Goal: Answer question/provide support

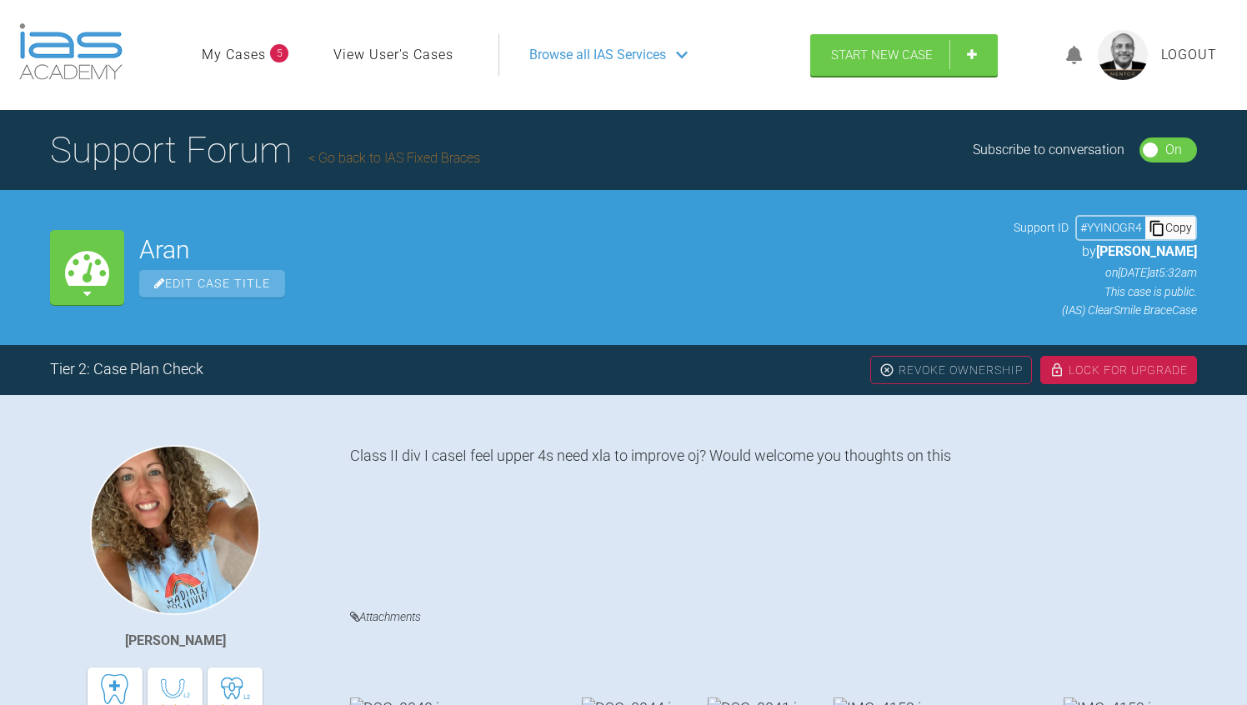
scroll to position [2174, 0]
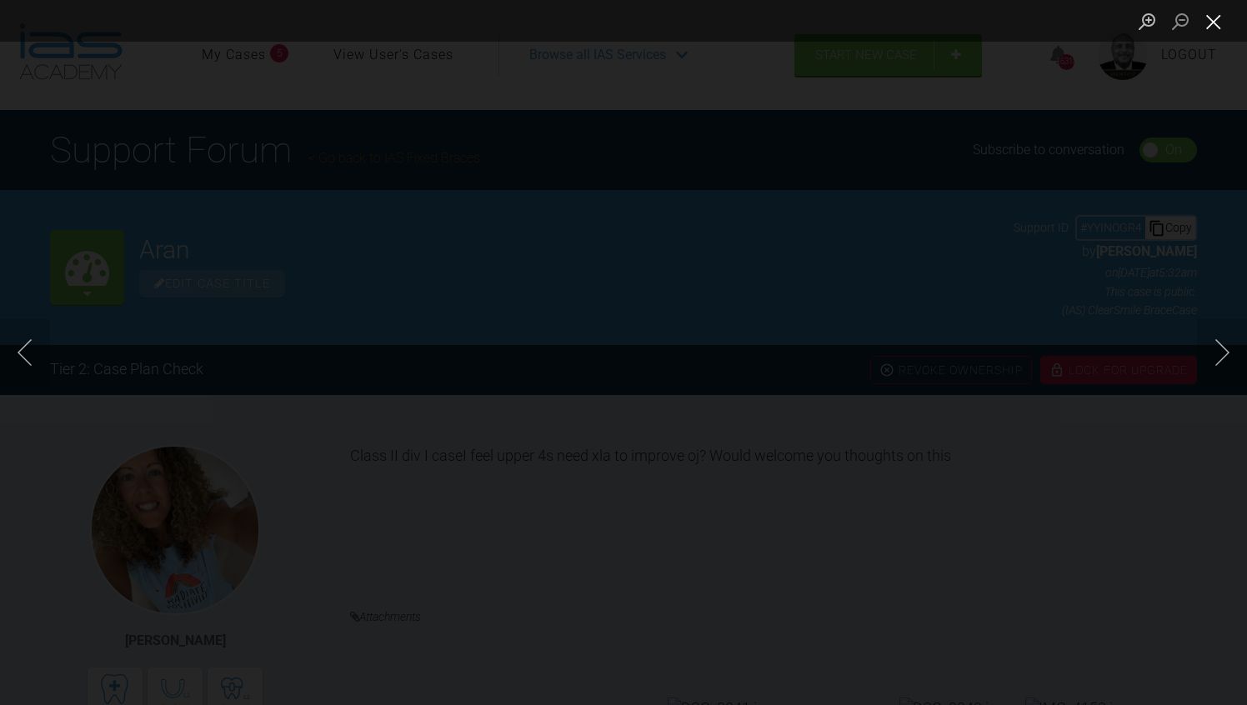
click at [1215, 22] on button "Close lightbox" at bounding box center [1213, 21] width 33 height 29
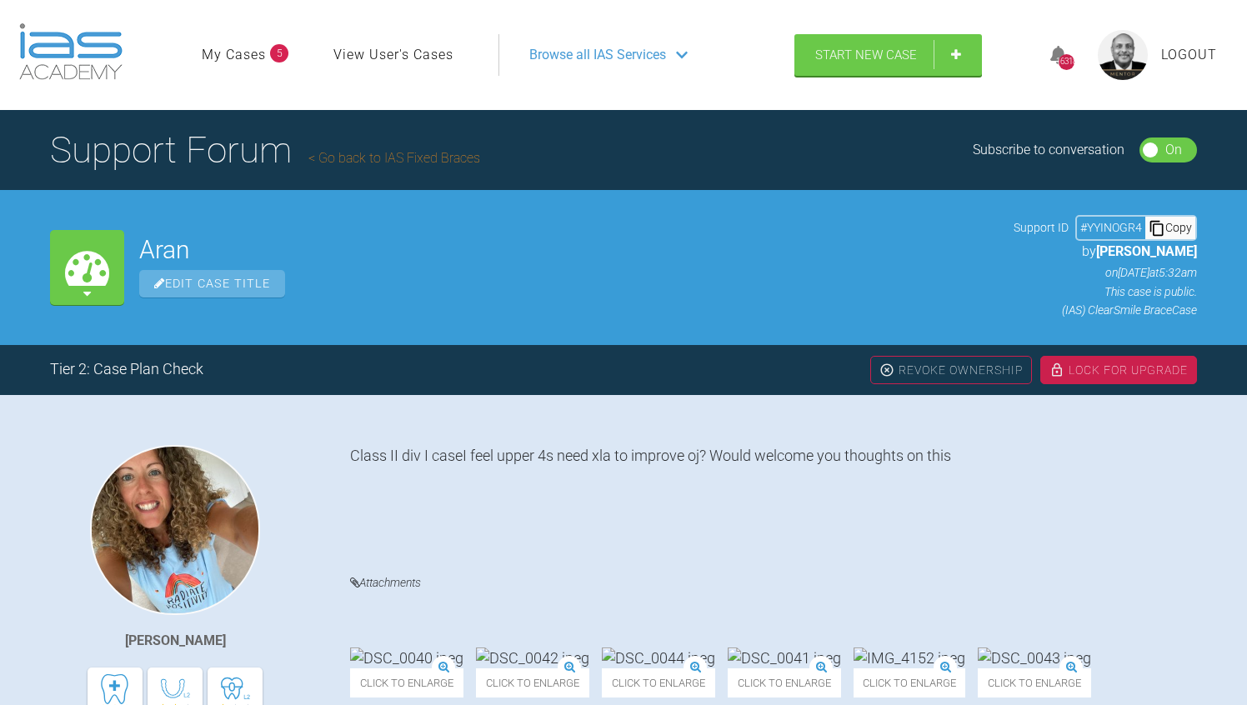
click at [1131, 483] on div "Class II div I caseI feel upper 4s need xla to improve oj? Would welcome you th…" at bounding box center [773, 712] width 847 height 534
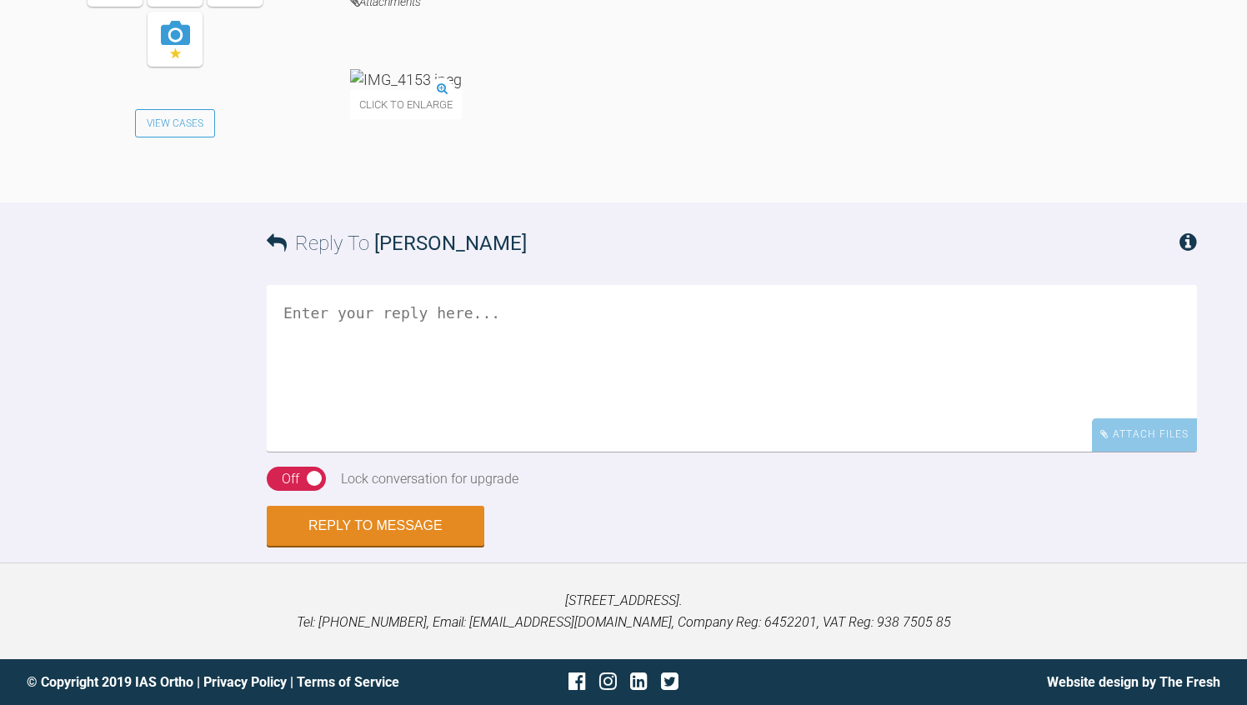
scroll to position [3101, 0]
click at [493, 452] on textarea at bounding box center [732, 368] width 930 height 167
type textarea "Start non-xtn and reassess..."
click at [273, 492] on div "On Off" at bounding box center [296, 479] width 59 height 25
click at [183, 546] on div "Reply To Rebecca Lynne Williams Start non-xtn and reassess... Attach Files Drag…" at bounding box center [623, 374] width 1247 height 343
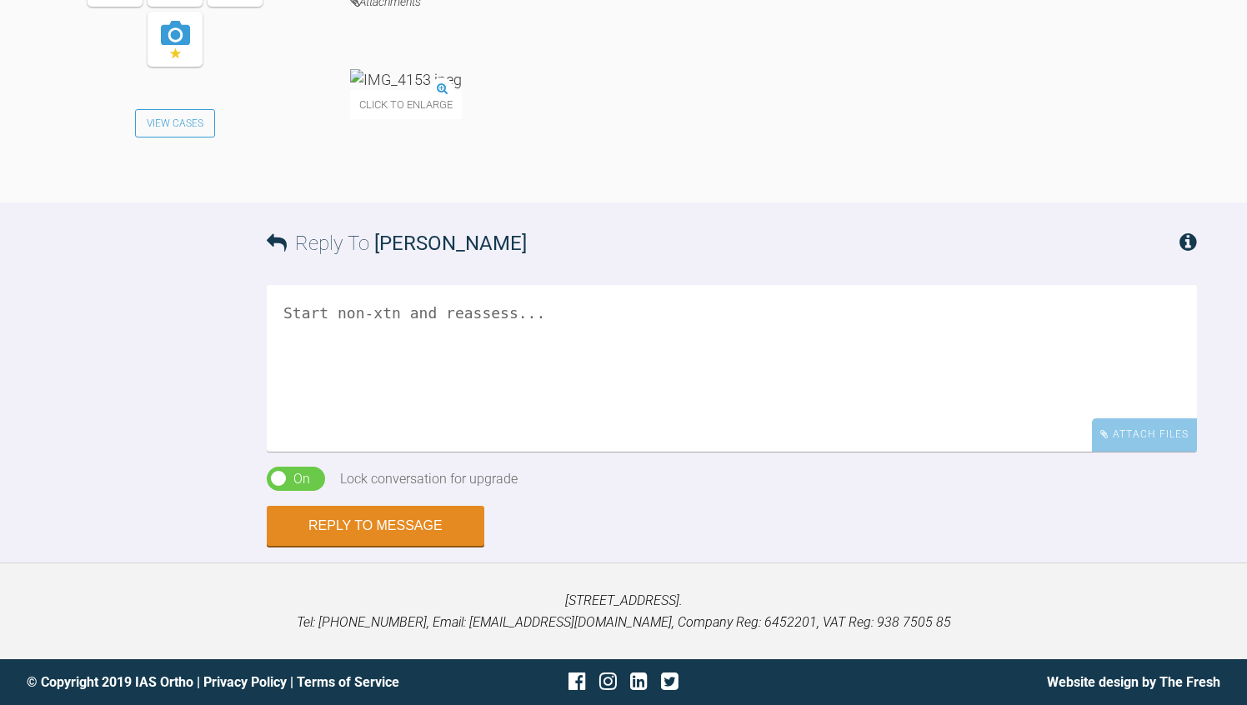
scroll to position [3234, 0]
click at [386, 548] on button "Reply to Message" at bounding box center [376, 528] width 218 height 40
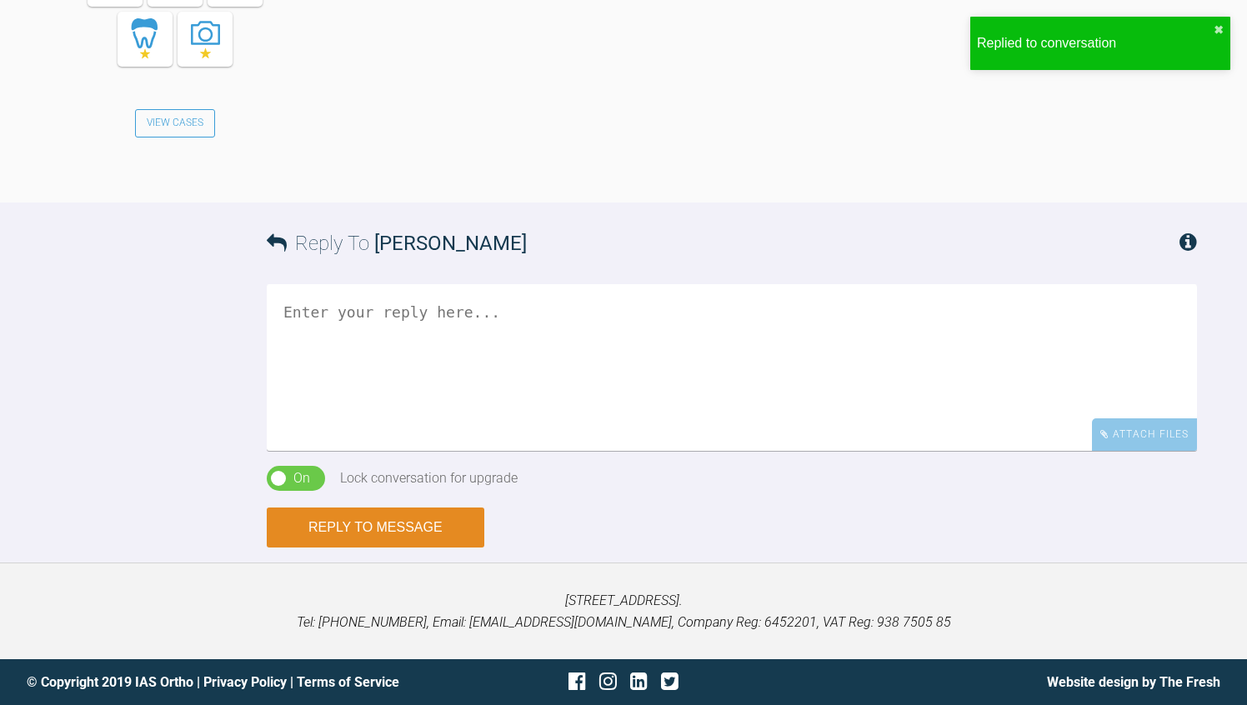
scroll to position [3820, 0]
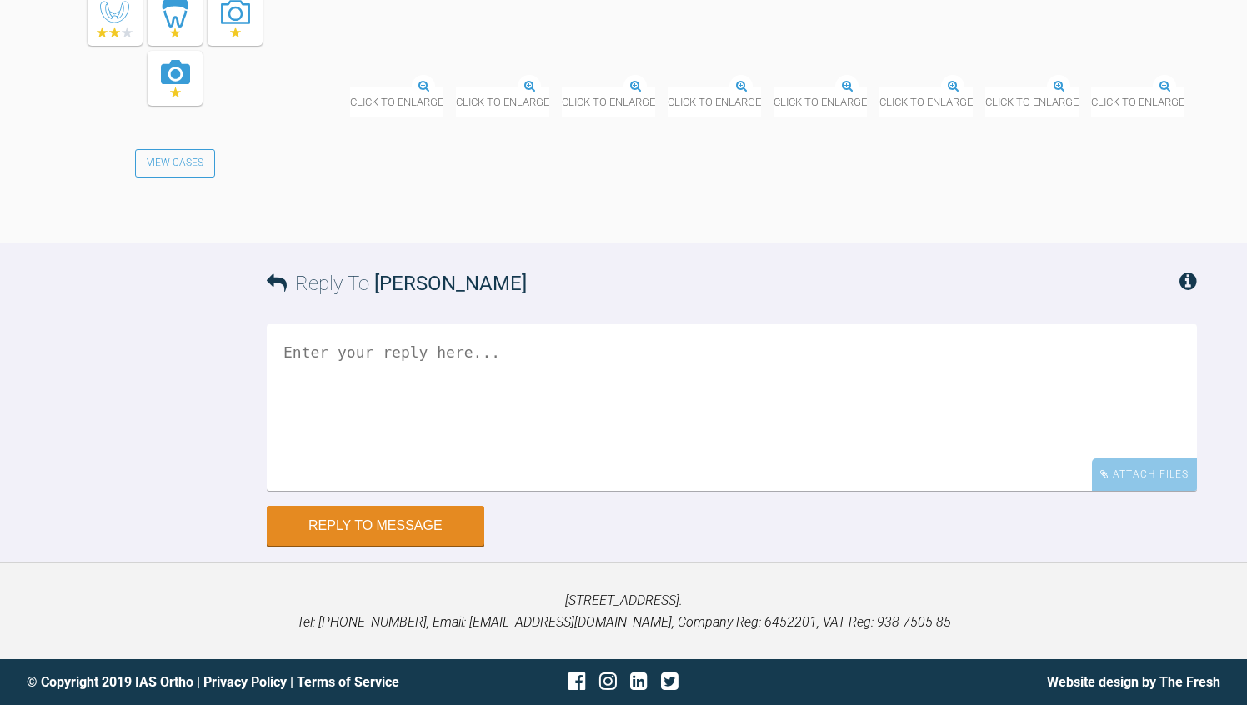
scroll to position [21661, 0]
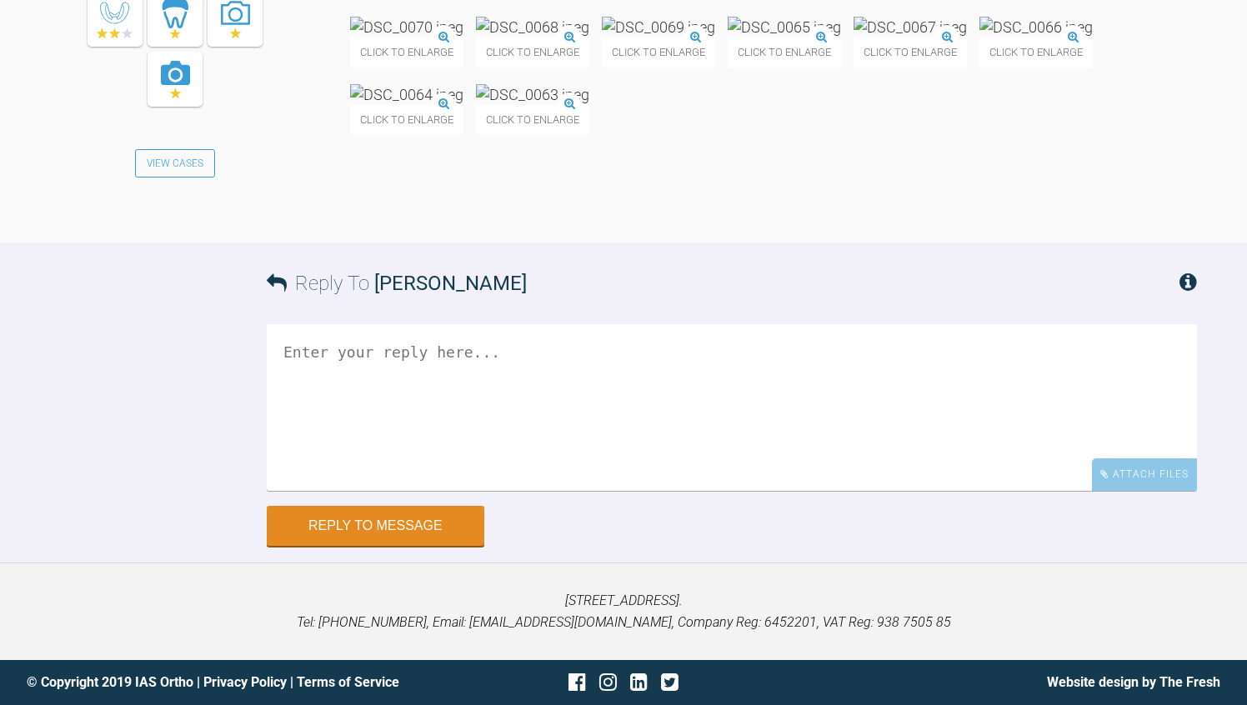
click at [426, 428] on textarea at bounding box center [732, 407] width 930 height 167
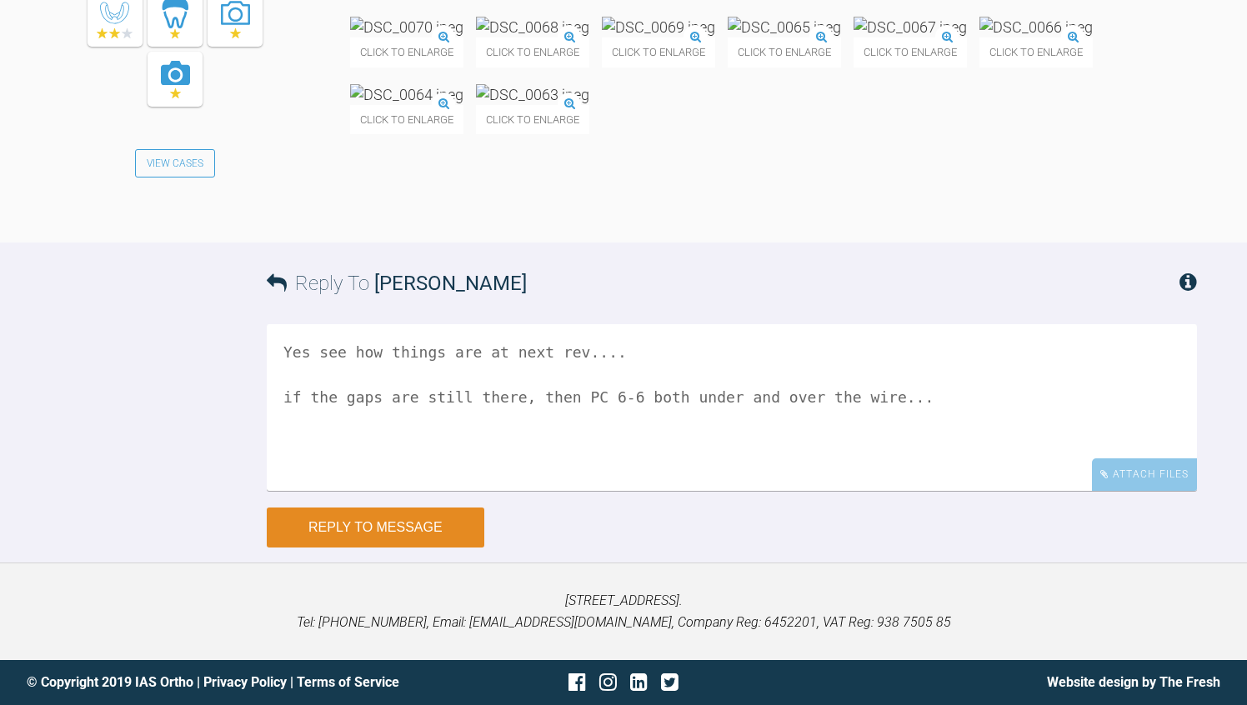
type textarea "Yes see how things are at next rev.... if the gaps are still there, then PC 6-6…"
click at [362, 548] on button "Reply to Message" at bounding box center [376, 528] width 218 height 40
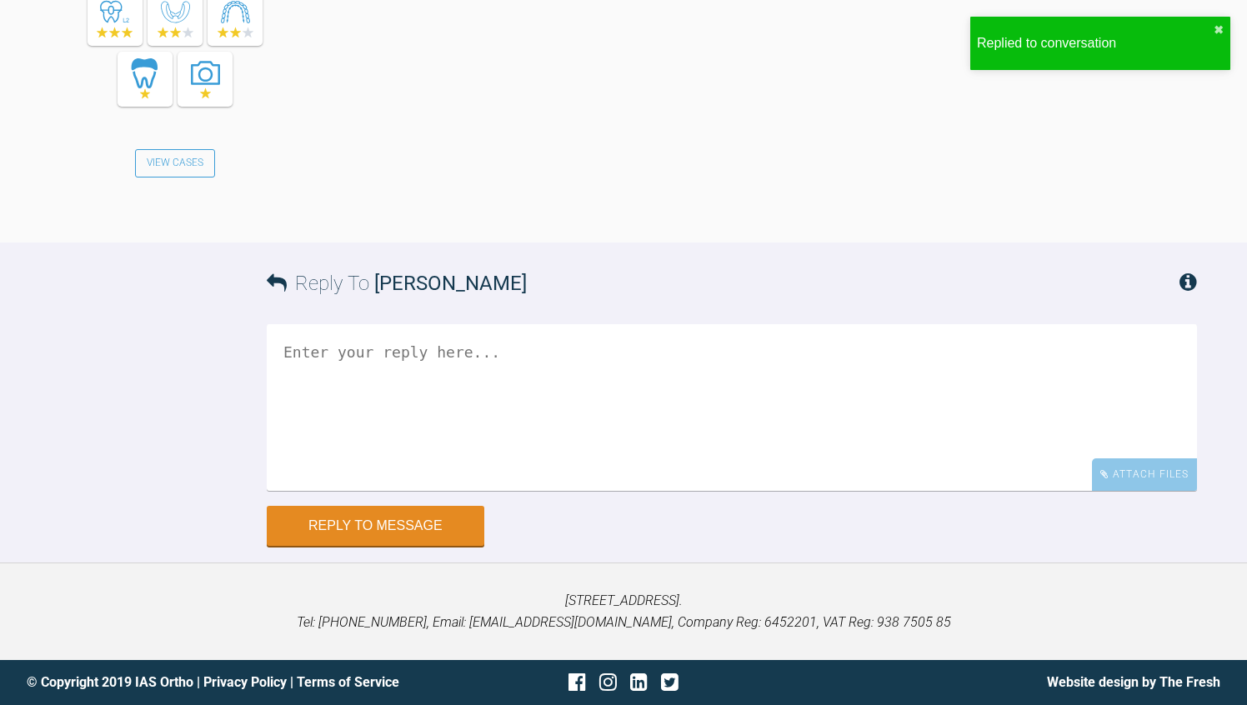
scroll to position [22293, 0]
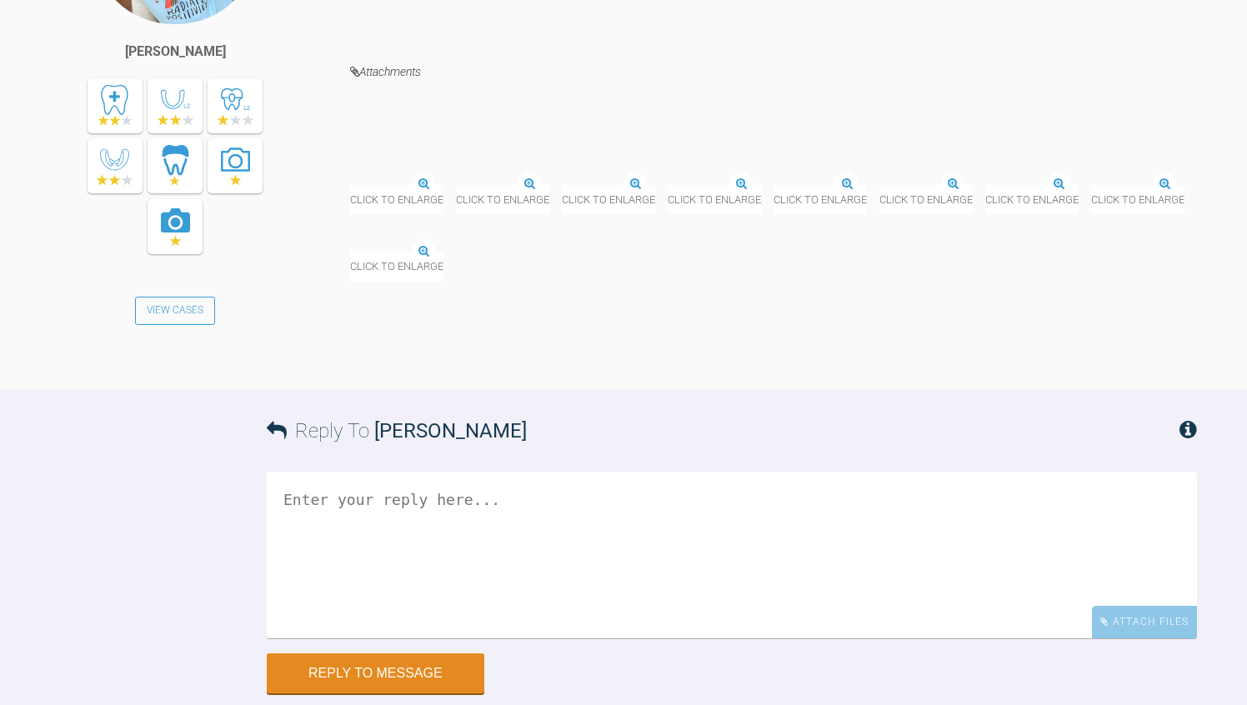
scroll to position [15126, 0]
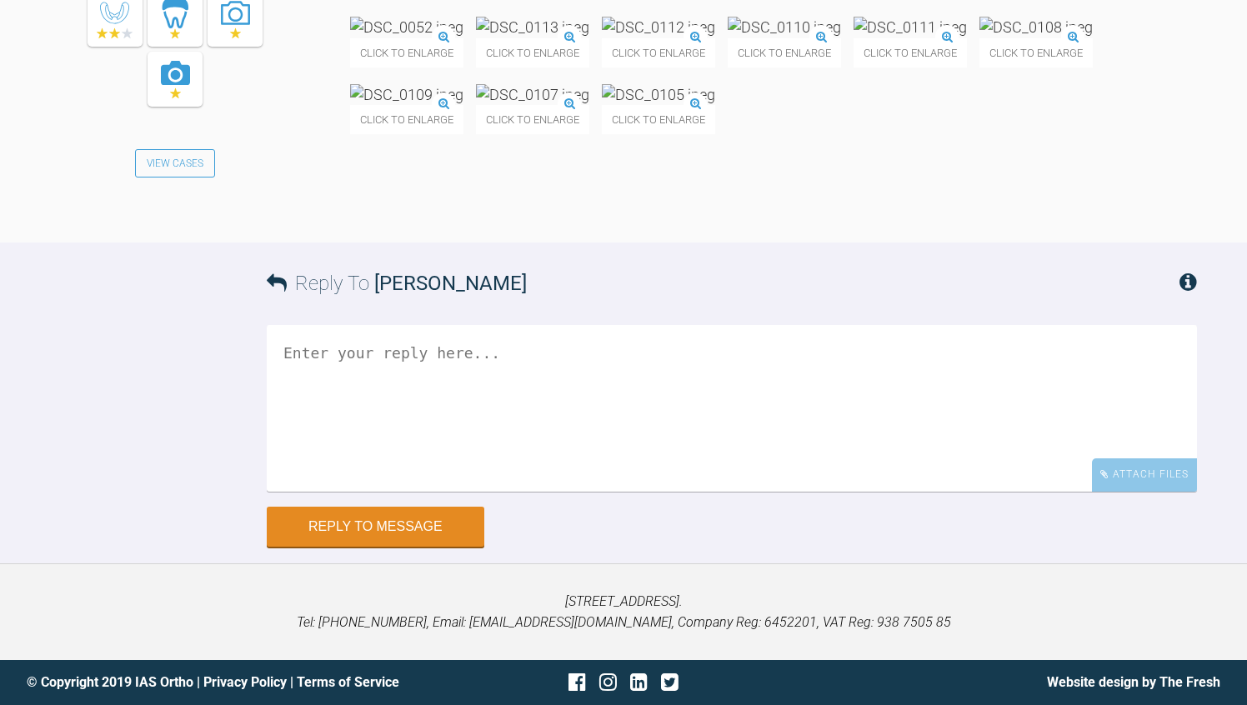
scroll to position [16260, 0]
click at [602, 492] on textarea at bounding box center [732, 408] width 930 height 167
type textarea "Rebs, elastics only when you are in 19*25,... you may bow the arch other wise..."
click at [224, 546] on div "Reply To Rebecca Lynne Williams Rebs, elastics only when you are in 19*25,... y…" at bounding box center [623, 394] width 1247 height 303
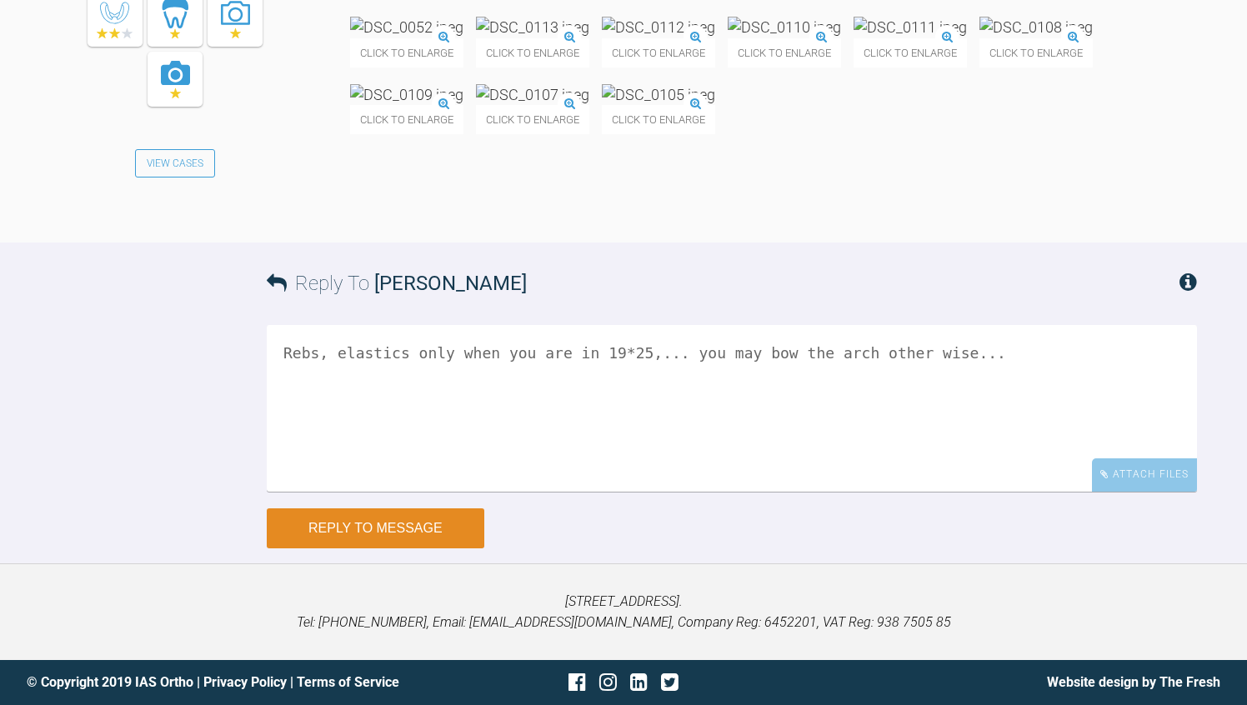
click at [341, 548] on button "Reply to Message" at bounding box center [376, 528] width 218 height 40
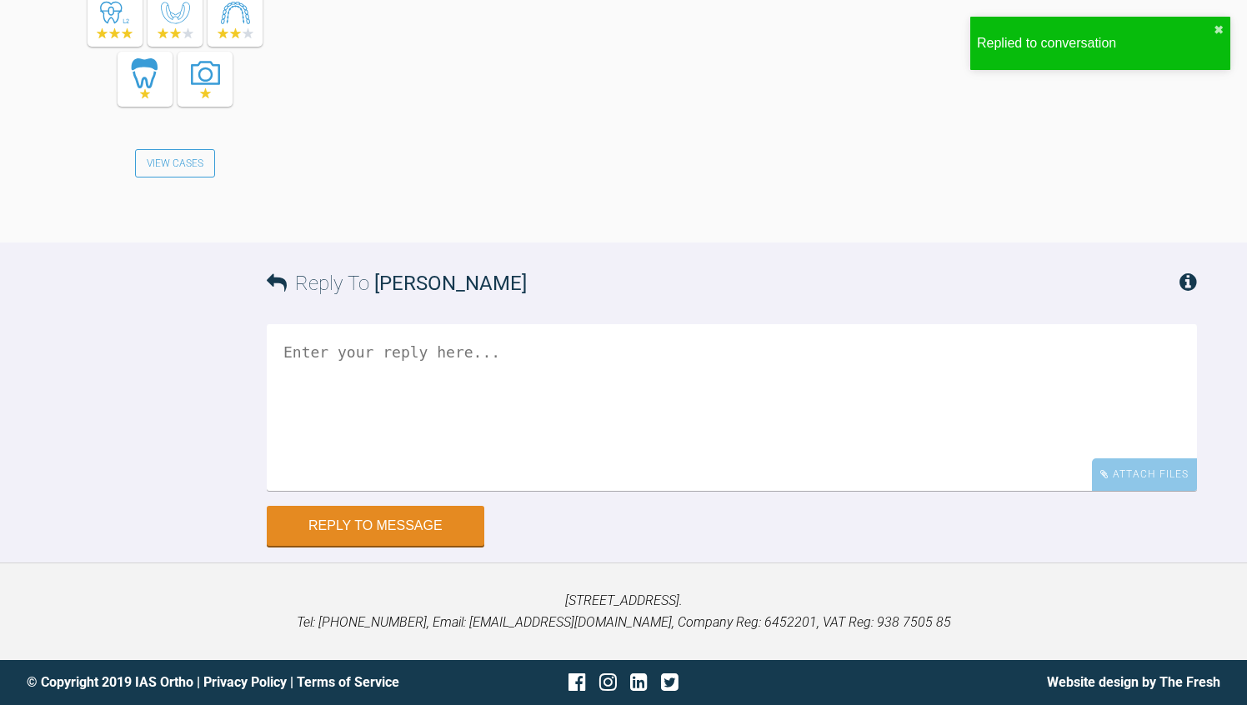
scroll to position [17019, 0]
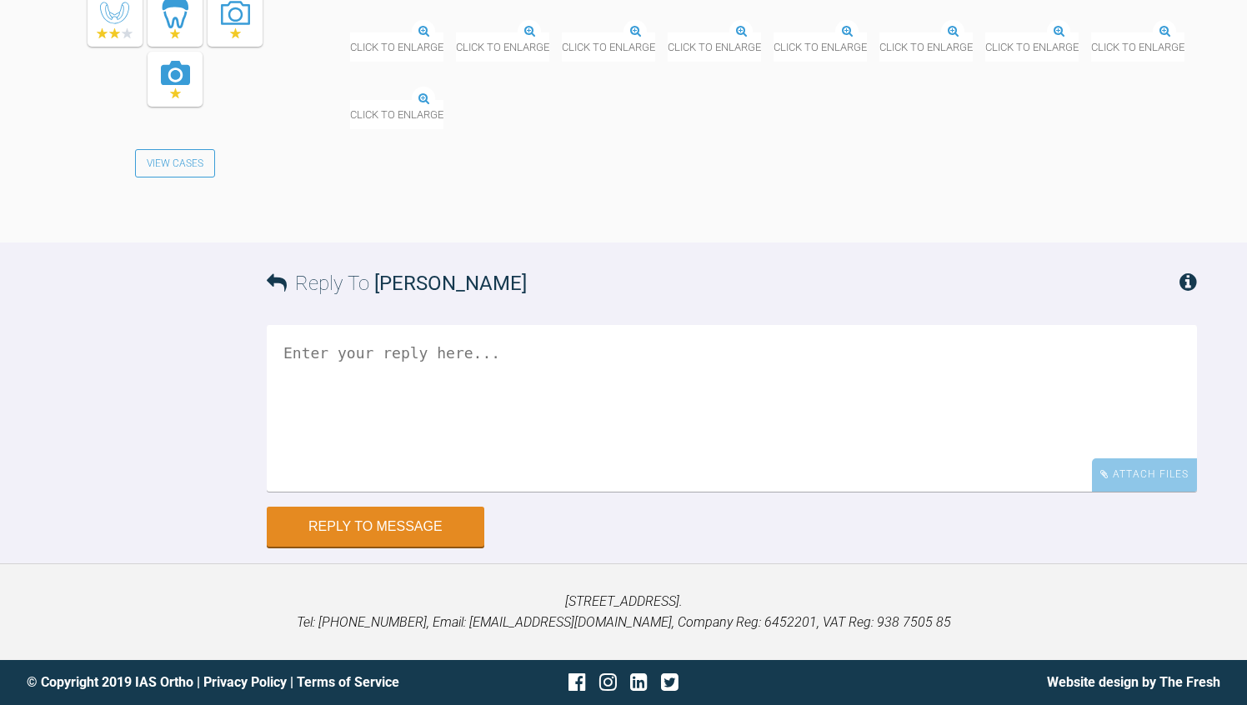
scroll to position [7750, 0]
click at [774, 33] on img at bounding box center [774, 33] width 0 height 0
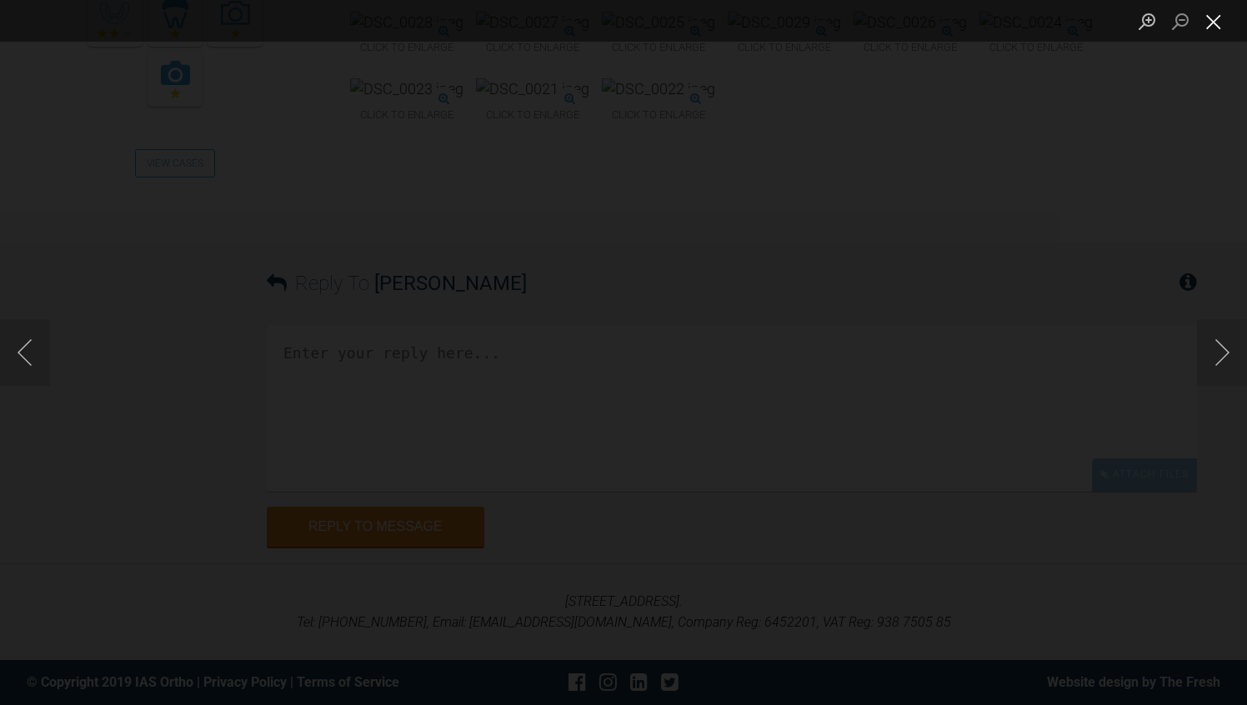
click at [1220, 25] on button "Close lightbox" at bounding box center [1213, 21] width 33 height 29
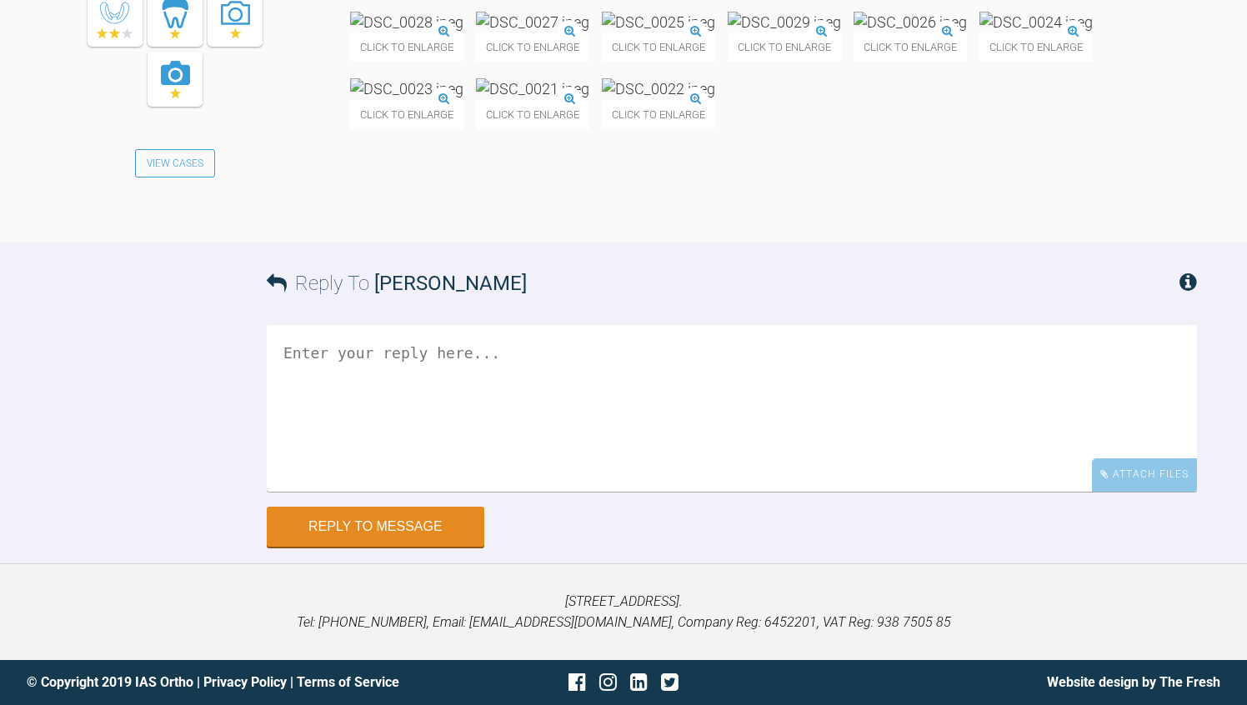
click at [641, 146] on div "Click to enlarge Click to enlarge Click to enlarge Click to enlarge Click to en…" at bounding box center [773, 79] width 847 height 134
click at [589, 33] on img at bounding box center [532, 22] width 113 height 21
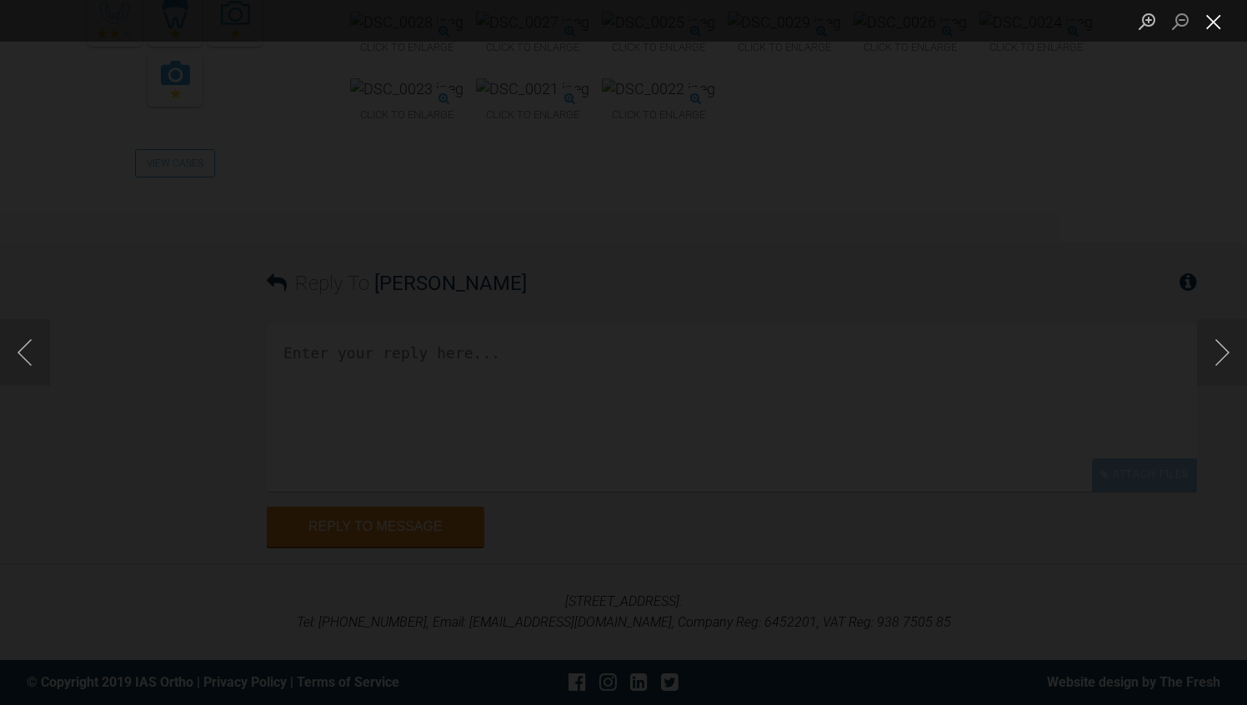
click at [1210, 25] on button "Close lightbox" at bounding box center [1213, 21] width 33 height 29
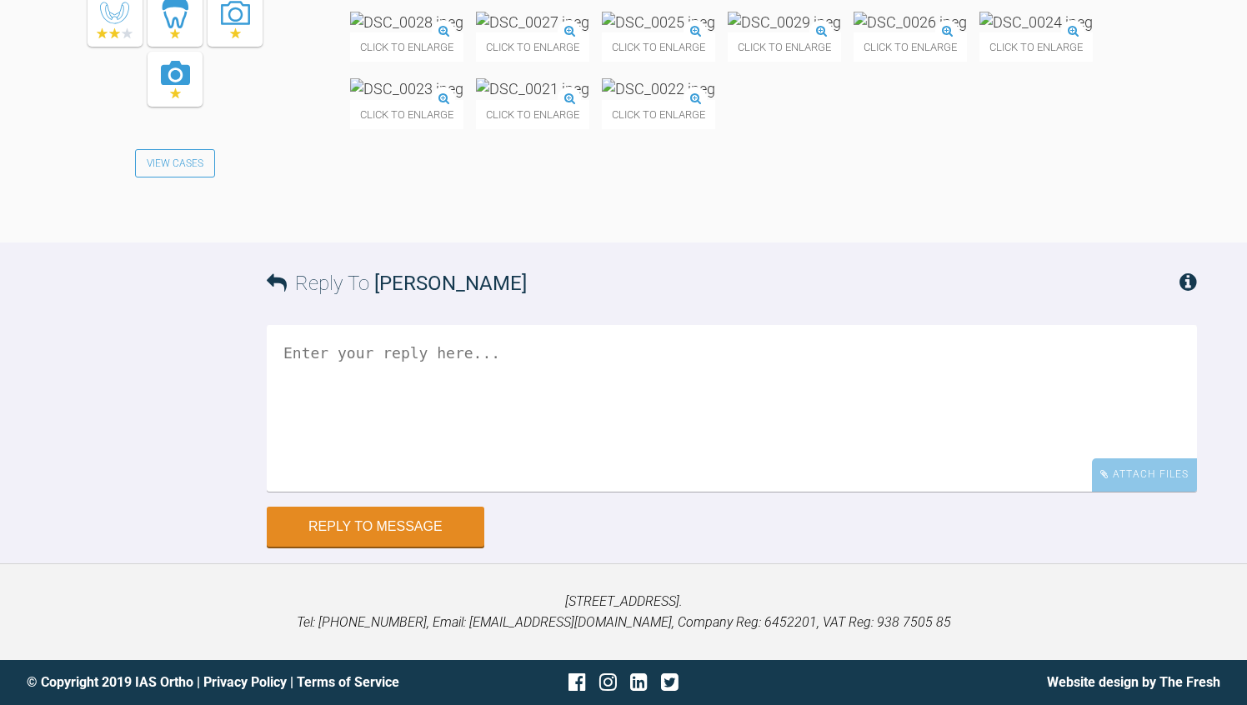
click at [649, 324] on div "Reply To Rebecca Lynne Williams" at bounding box center [732, 284] width 930 height 82
click at [405, 492] on textarea at bounding box center [732, 408] width 930 height 167
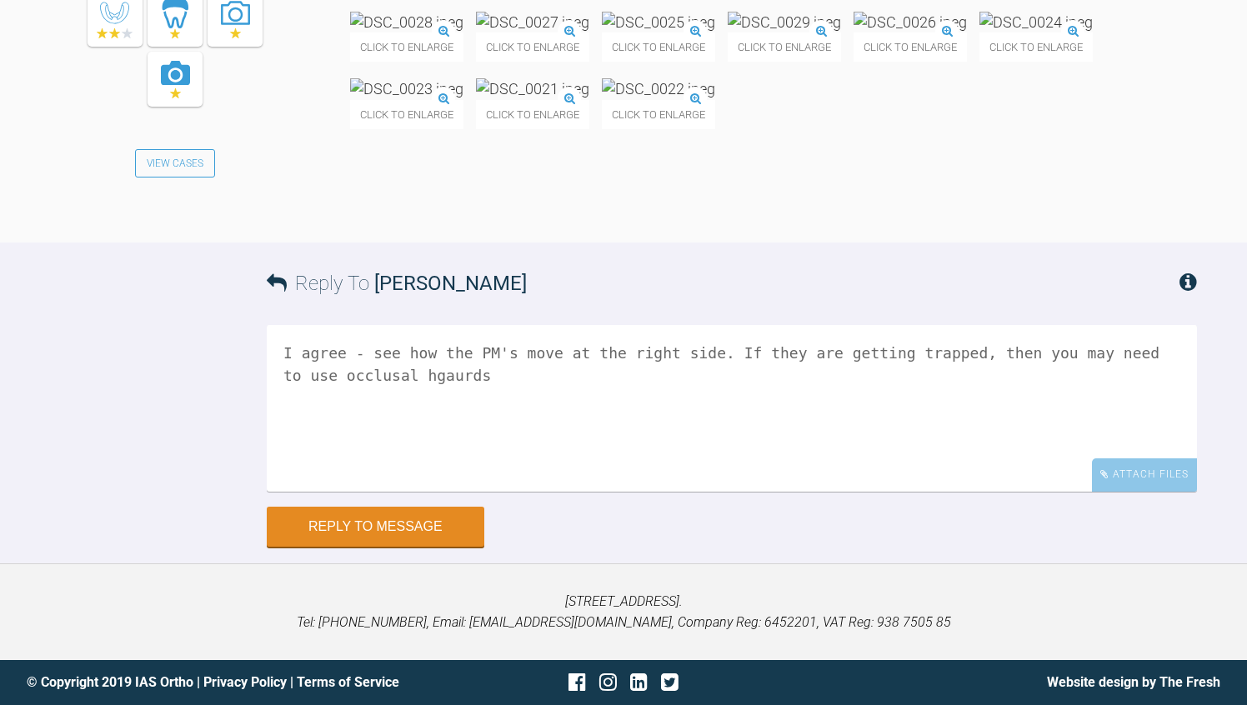
click at [436, 492] on textarea "I agree - see how the PM's move at the right side. If they are getting trapped,…" at bounding box center [732, 408] width 930 height 167
click at [584, 492] on textarea "I agree - see how the PM's move at the right side. If they are getting trapped,…" at bounding box center [732, 408] width 930 height 167
click at [455, 492] on textarea "I agree - see how the PM's move at the right side. If they are getting trapped,…" at bounding box center [732, 408] width 930 height 167
click at [563, 492] on textarea "I agree - see how the PM's move at the right side. If they are getting trapped,…" at bounding box center [732, 408] width 930 height 167
type textarea "I agree - see how the PM's move at the right side. If they are getting trapped,…"
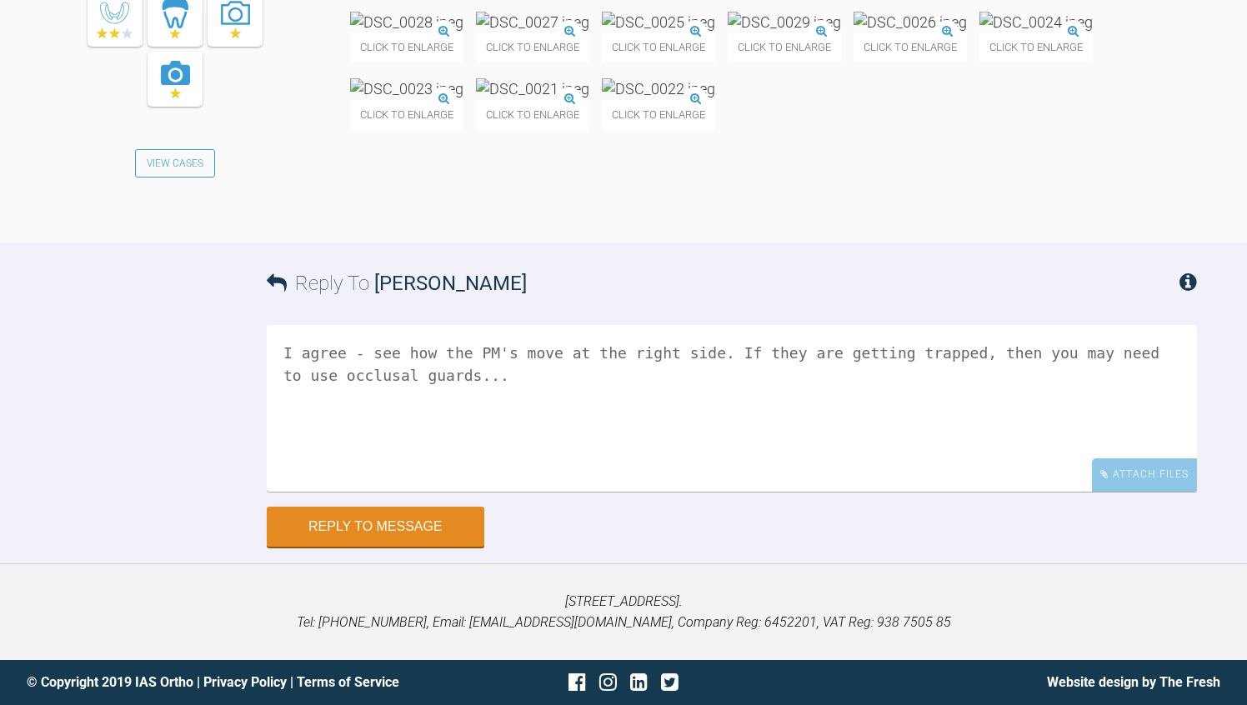
click at [140, 546] on div "Reply To Rebecca Lynne Williams I agree - see how the PM's move at the right si…" at bounding box center [623, 394] width 1247 height 303
click at [373, 542] on button "Reply to Message" at bounding box center [376, 528] width 218 height 40
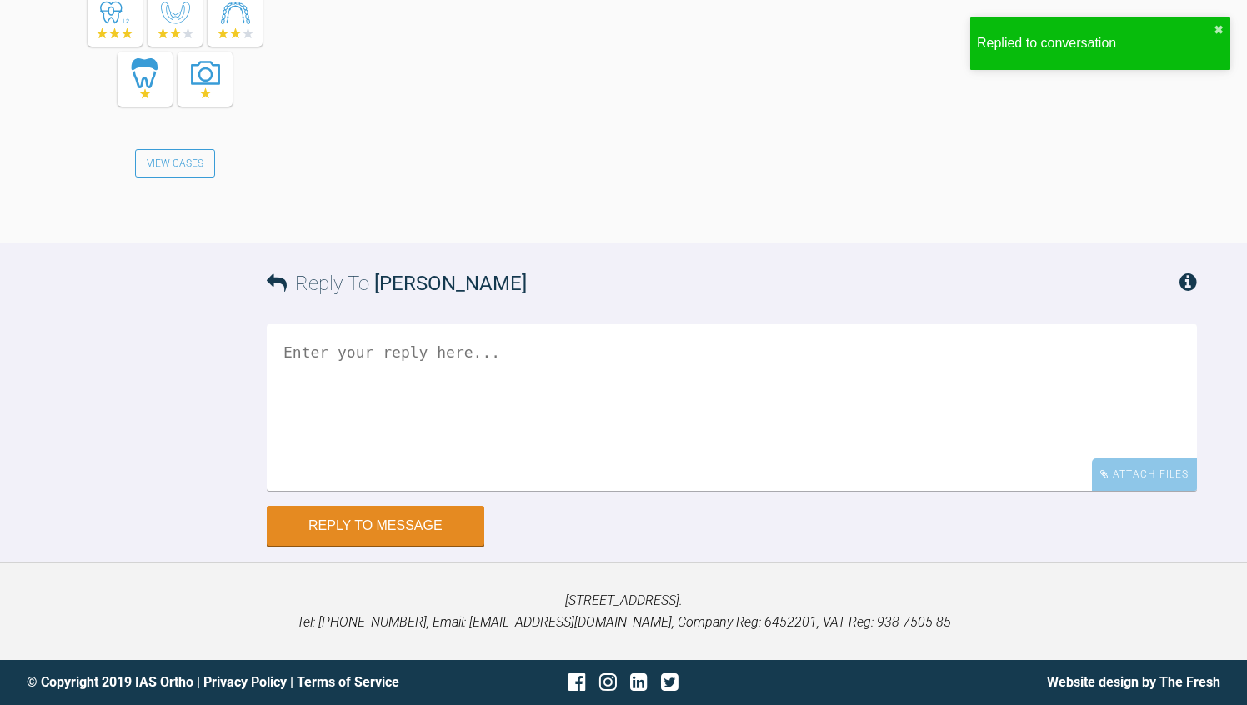
scroll to position [8754, 0]
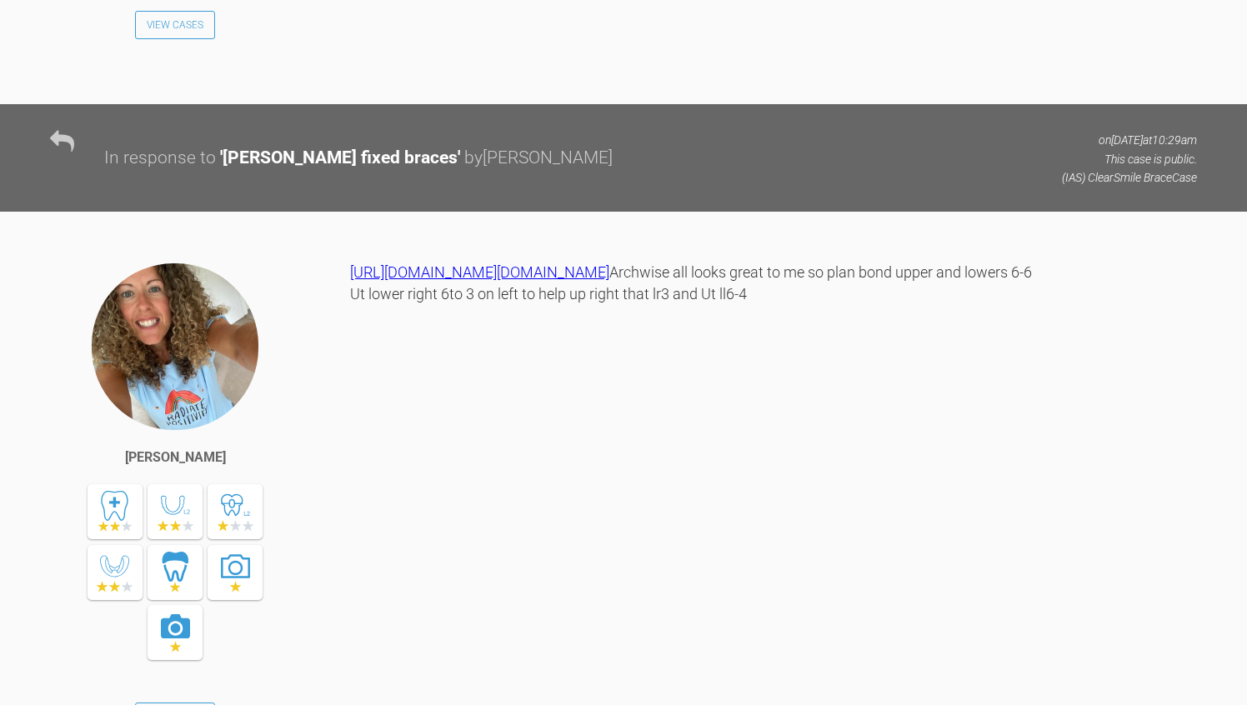
click at [418, 679] on div "https://iaslab.co.uk/OnyxTest/Viewer/main.html?mlink=https://iaslab.co.uk/OnyxT…" at bounding box center [773, 516] width 847 height 509
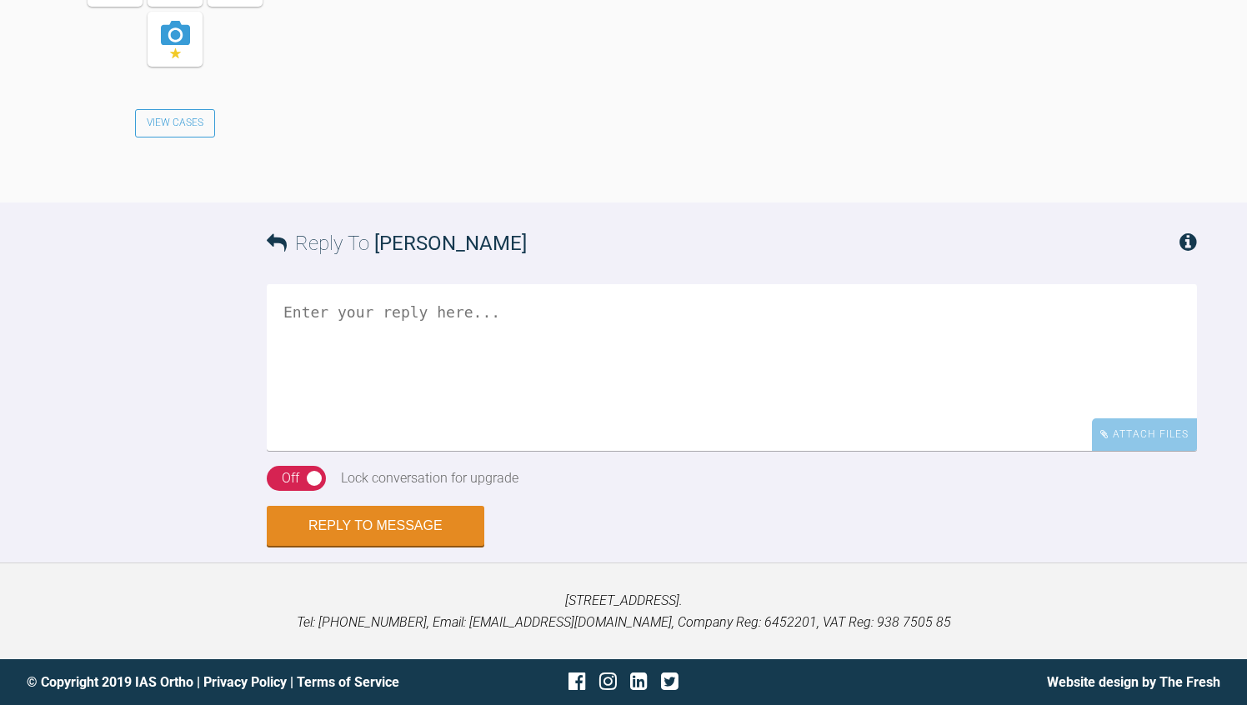
scroll to position [3690, 0]
click at [392, 451] on textarea at bounding box center [732, 367] width 930 height 167
type textarea "Hit it Rebs..."
click at [292, 489] on div "Off" at bounding box center [291, 479] width 18 height 22
click at [348, 548] on button "Reply to Message" at bounding box center [376, 528] width 218 height 40
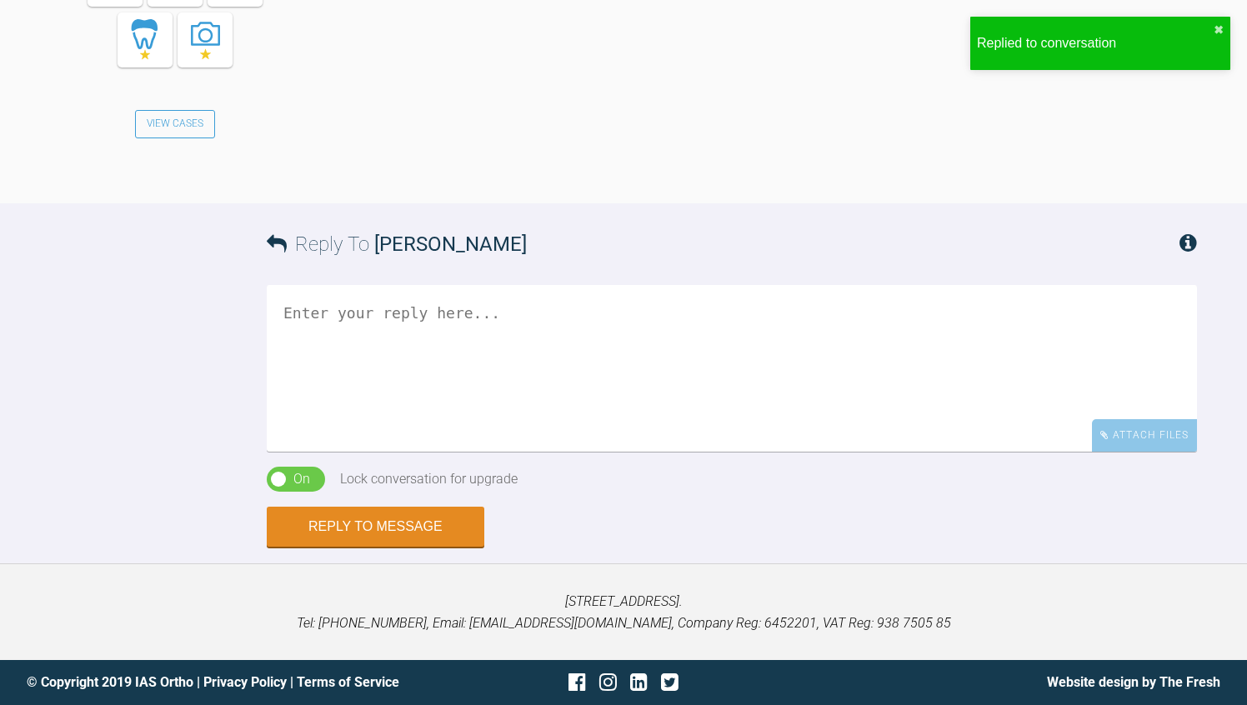
scroll to position [4345, 0]
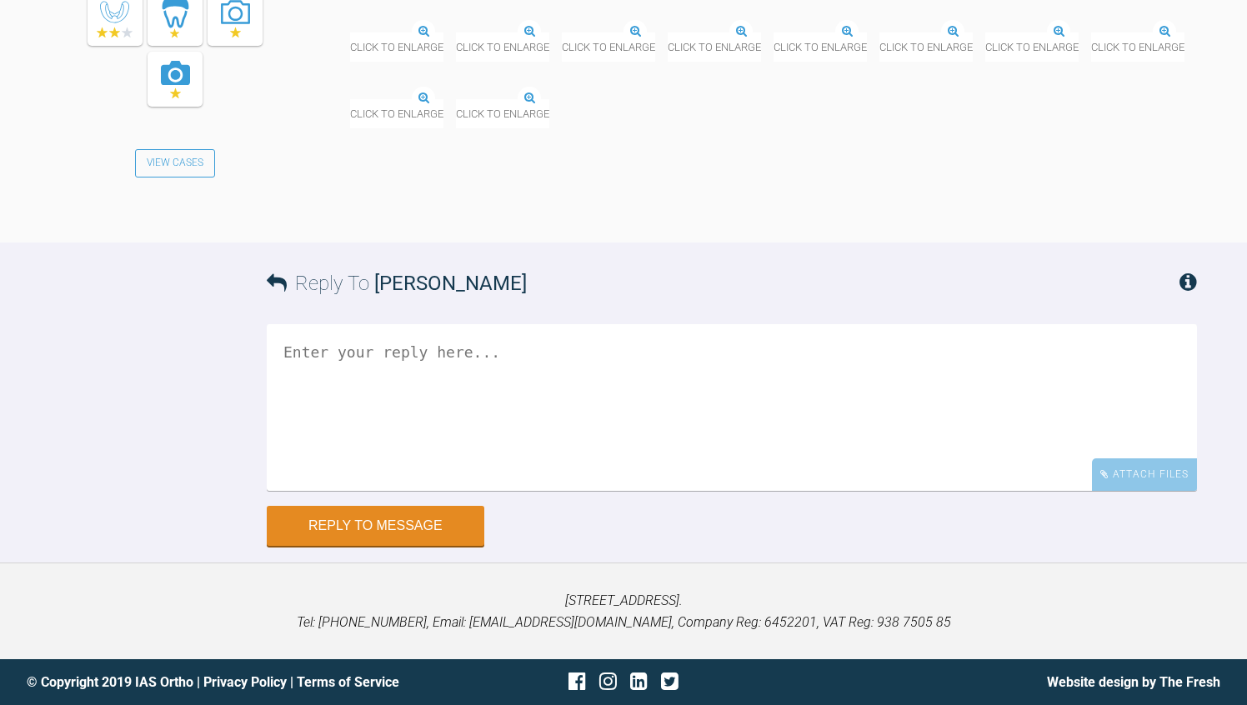
scroll to position [30621, 0]
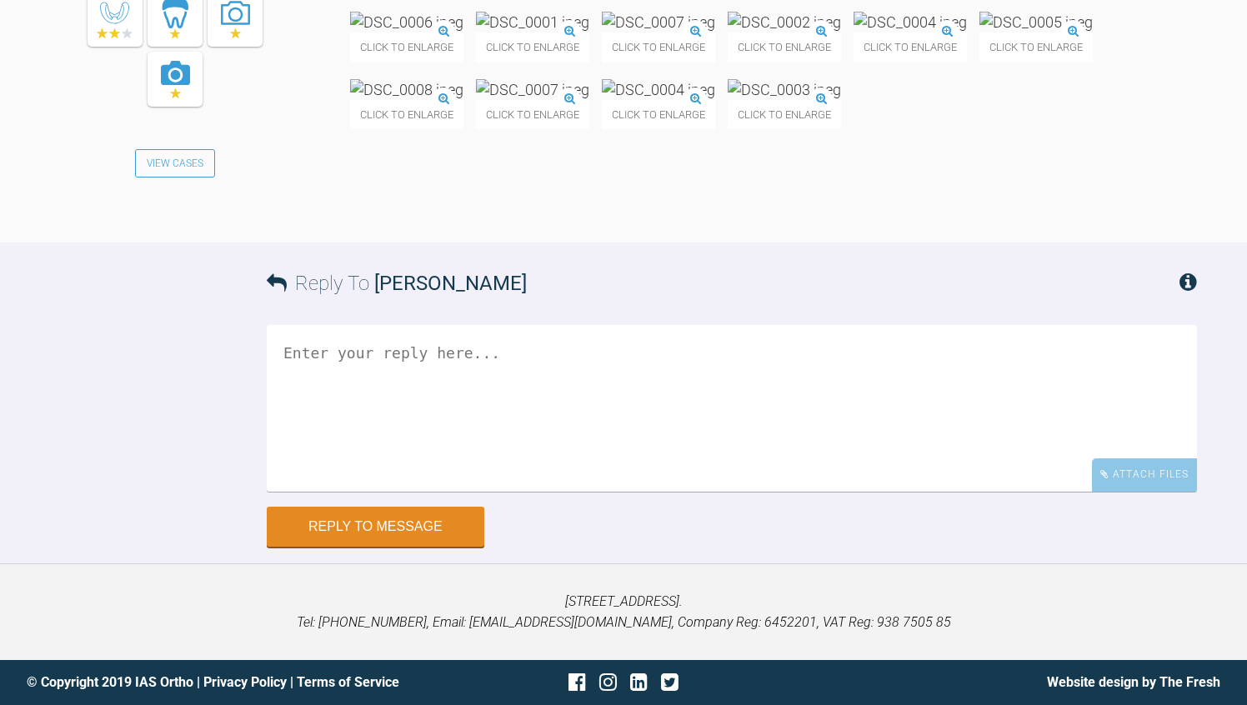
click at [584, 492] on textarea at bounding box center [732, 408] width 930 height 167
type textarea "Ok. Rev next visit and use RCOS if need be at the lowers..."
click at [154, 546] on div "Reply To Rebecca Lynne Williams Ok. Rev next visit and use RCOS if need be at t…" at bounding box center [623, 394] width 1247 height 303
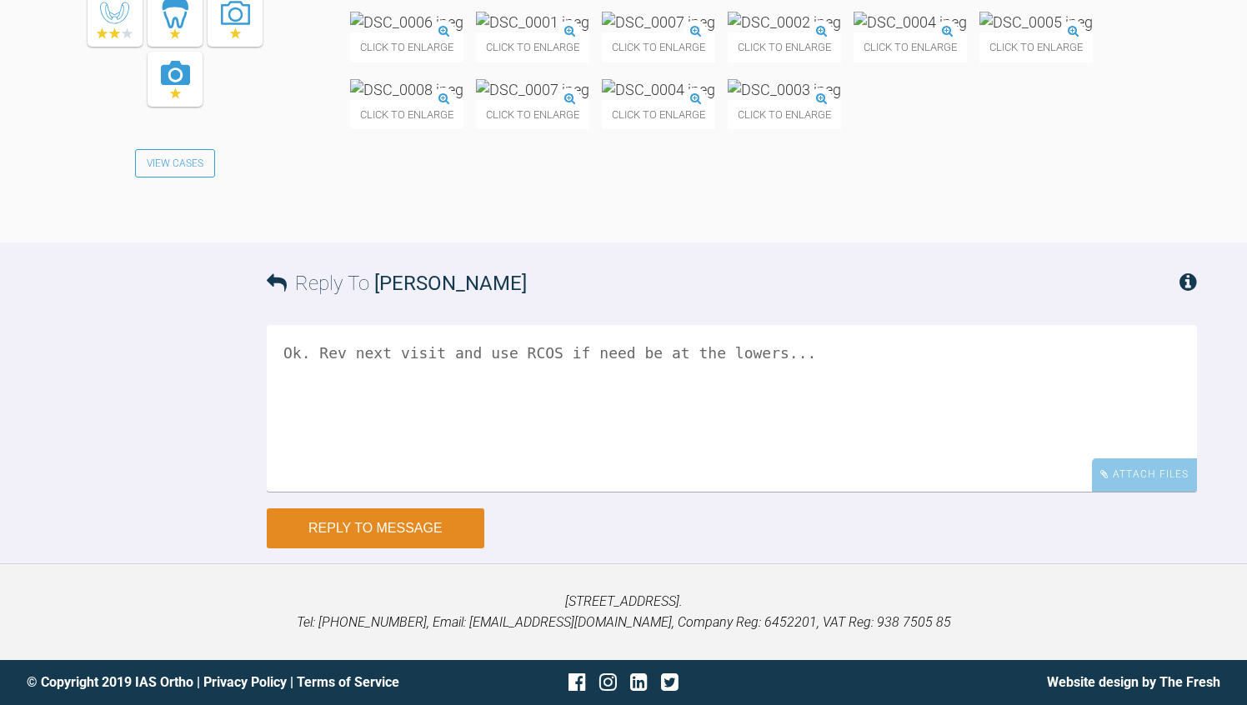
click at [293, 548] on button "Reply to Message" at bounding box center [376, 528] width 218 height 40
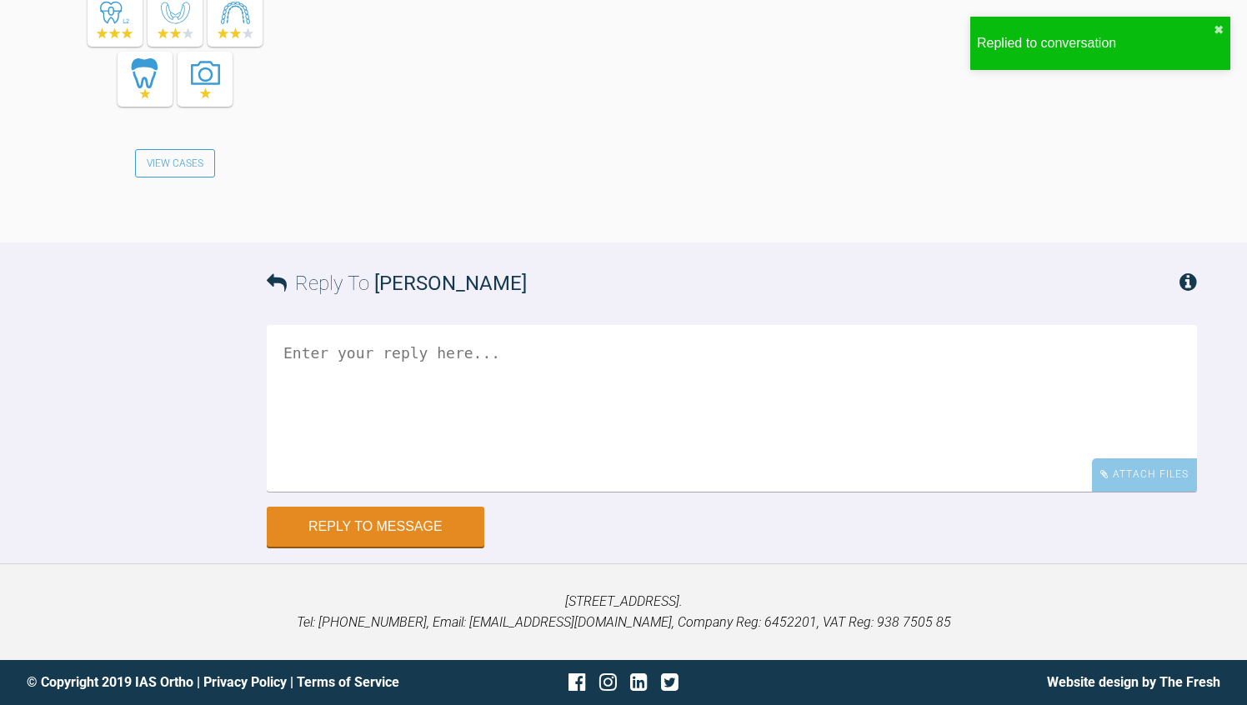
scroll to position [31385, 0]
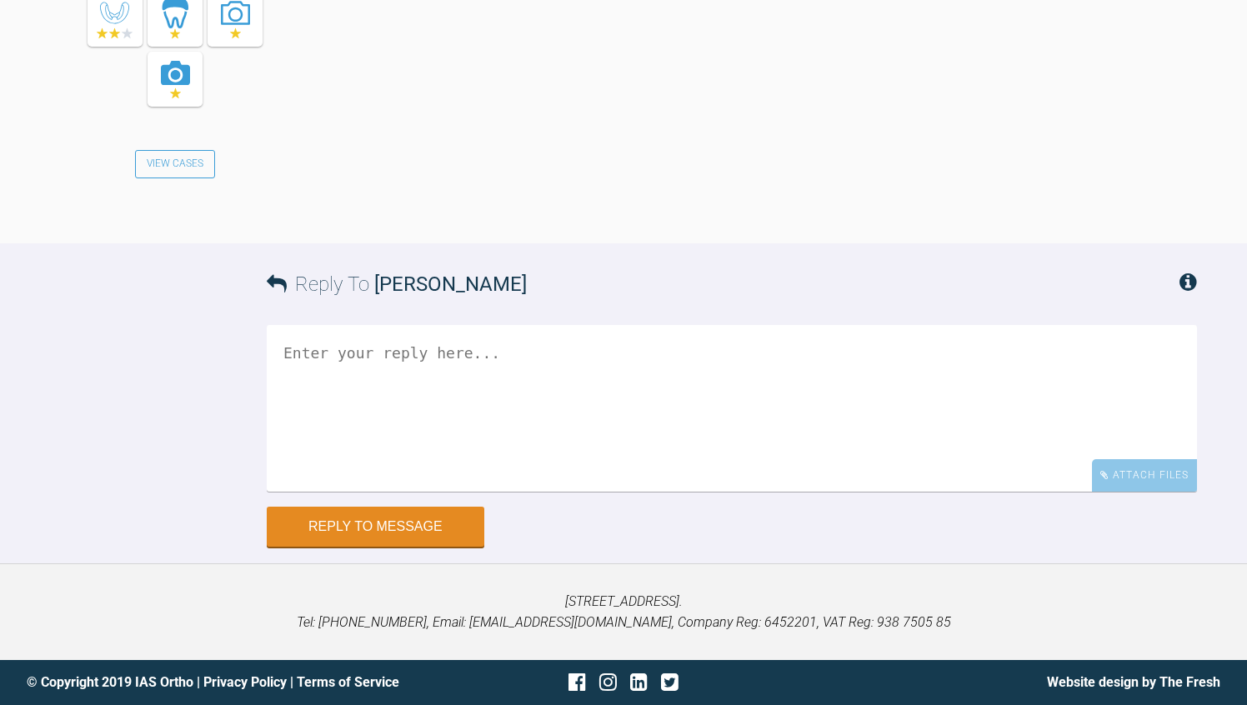
scroll to position [6633, 0]
click at [396, 492] on textarea at bounding box center [732, 408] width 930 height 167
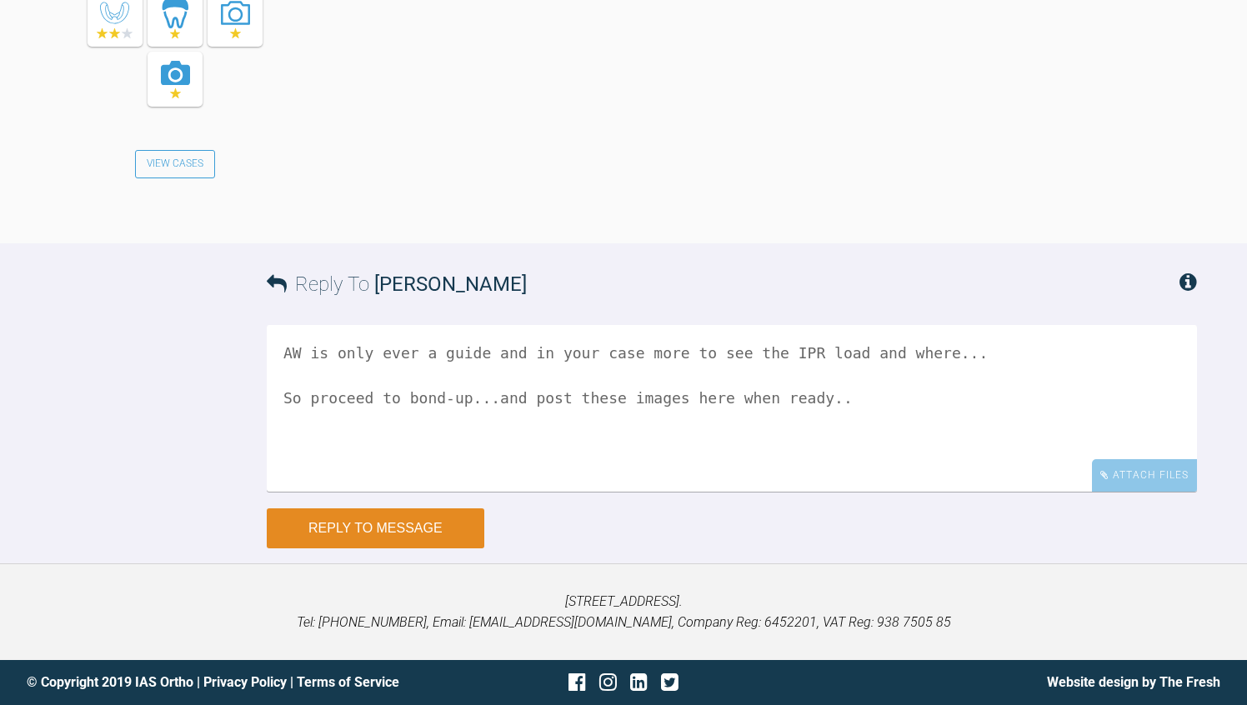
type textarea "AW is only ever a guide and in your case more to see the IPR load and where... …"
click at [371, 548] on button "Reply to Message" at bounding box center [376, 528] width 218 height 40
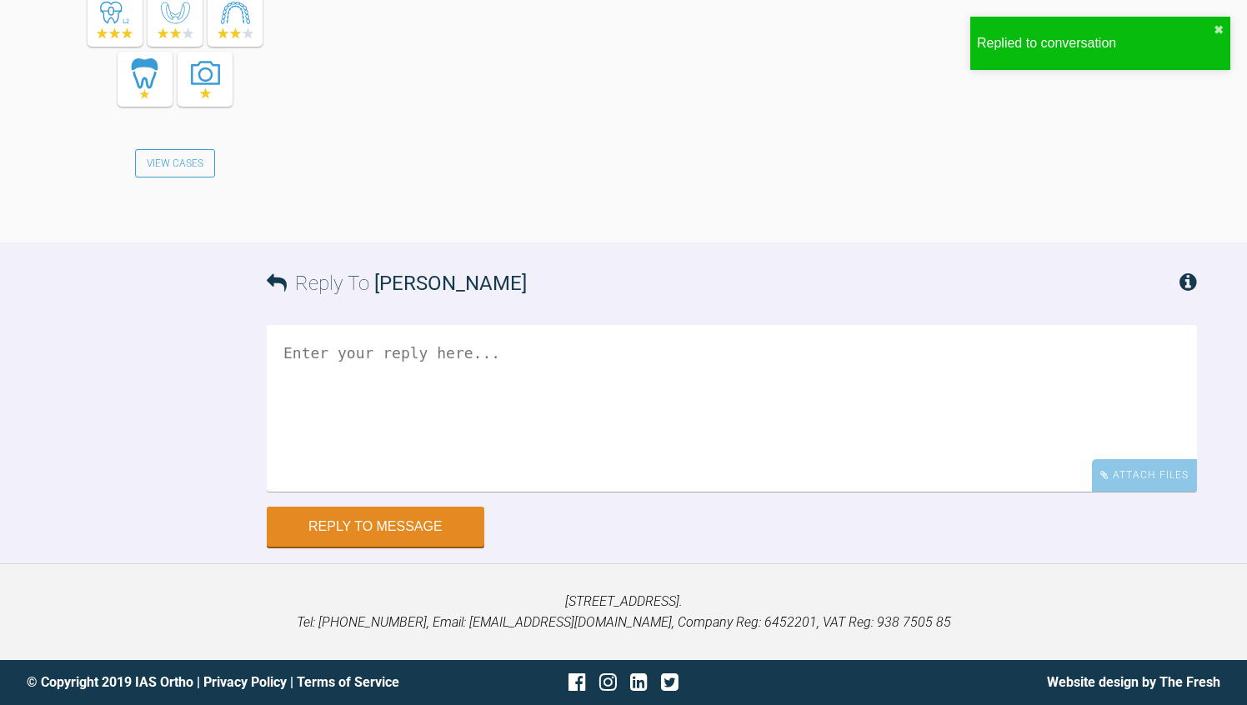
scroll to position [7329, 0]
